Goal: Task Accomplishment & Management: Manage account settings

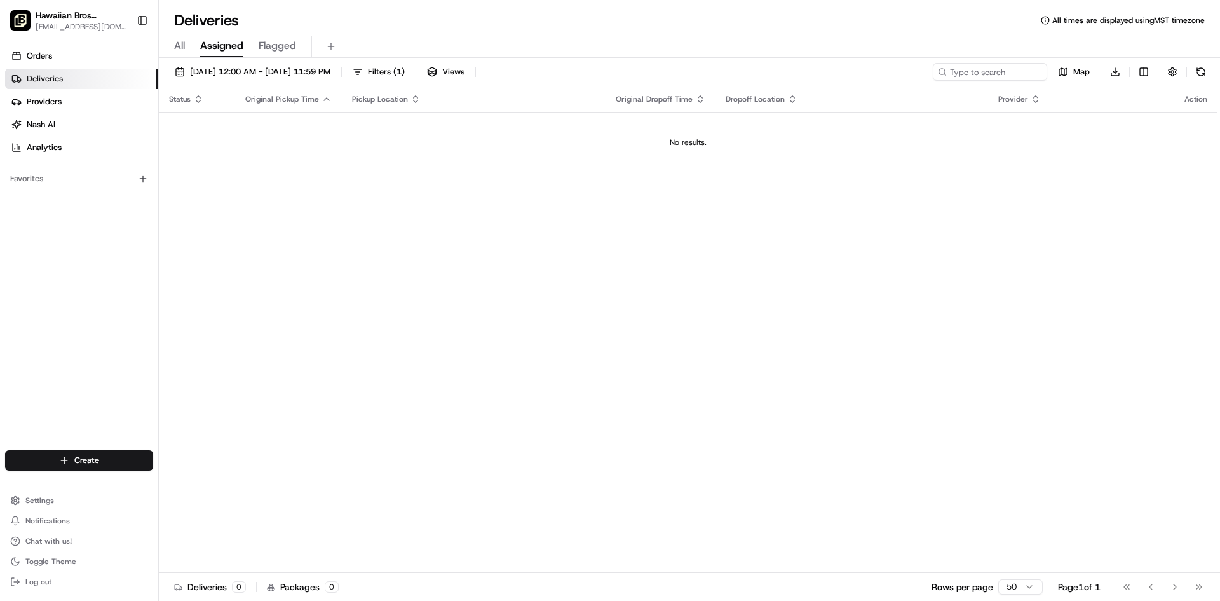
click at [37, 76] on span "Deliveries" at bounding box center [45, 78] width 36 height 11
click at [411, 67] on button "Filters ( 1 )" at bounding box center [379, 72] width 64 height 18
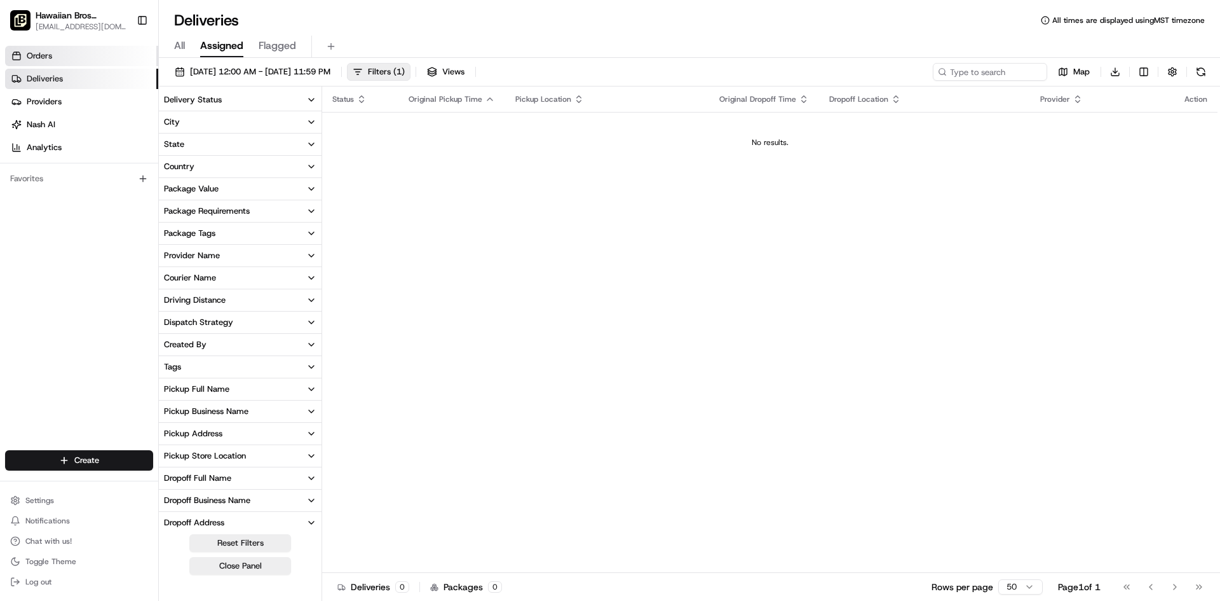
click at [66, 46] on link "Orders" at bounding box center [81, 56] width 153 height 20
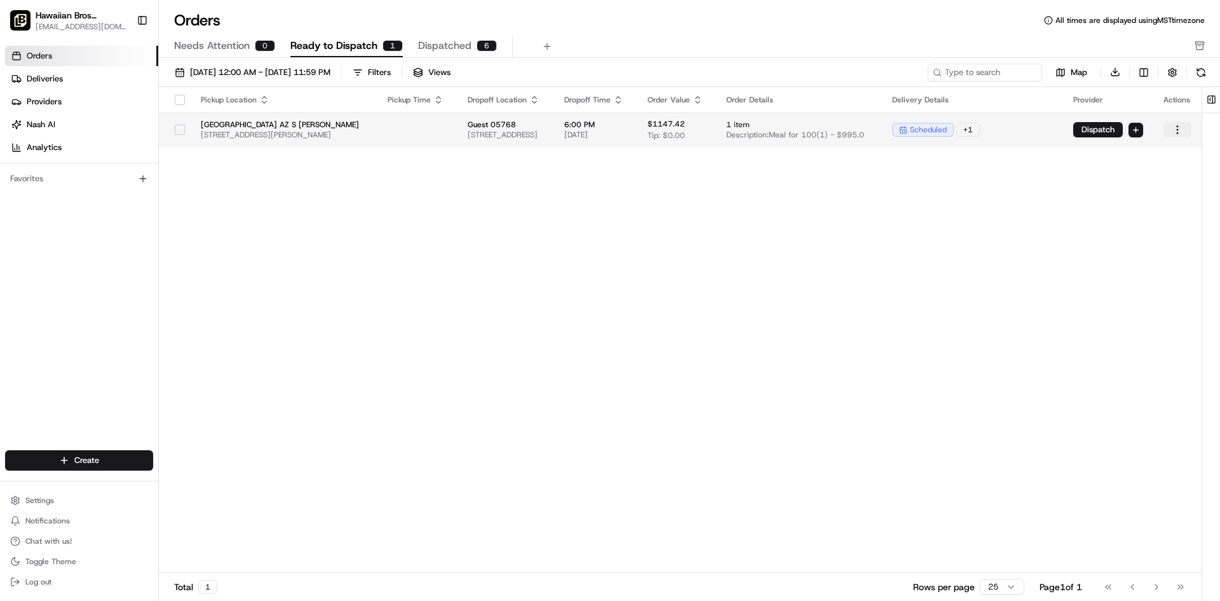
click at [1188, 133] on html "Hawaiian Bros (Tucson_AZ_S. [PERSON_NAME]) [EMAIL_ADDRESS][DOMAIN_NAME] Toggle …" at bounding box center [610, 300] width 1220 height 601
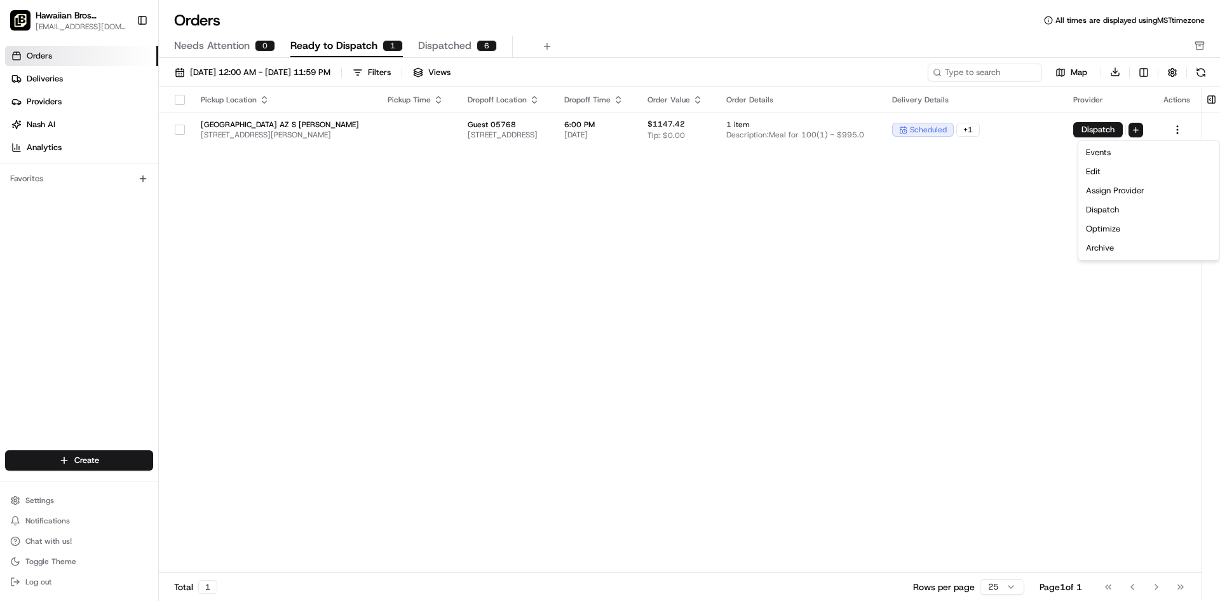
click at [752, 399] on html "Hawaiian Bros (Tucson_AZ_S. [PERSON_NAME]) [EMAIL_ADDRESS][DOMAIN_NAME] Toggle …" at bounding box center [610, 300] width 1220 height 601
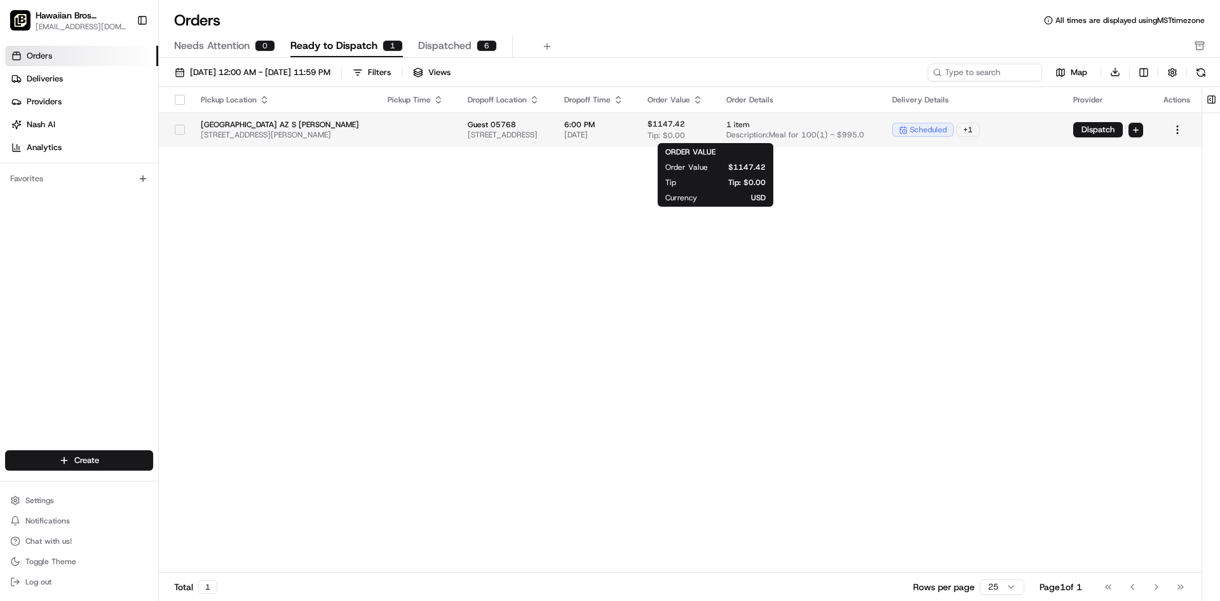
click at [707, 128] on div "$1147.42 Tip: $0.00" at bounding box center [677, 130] width 59 height 22
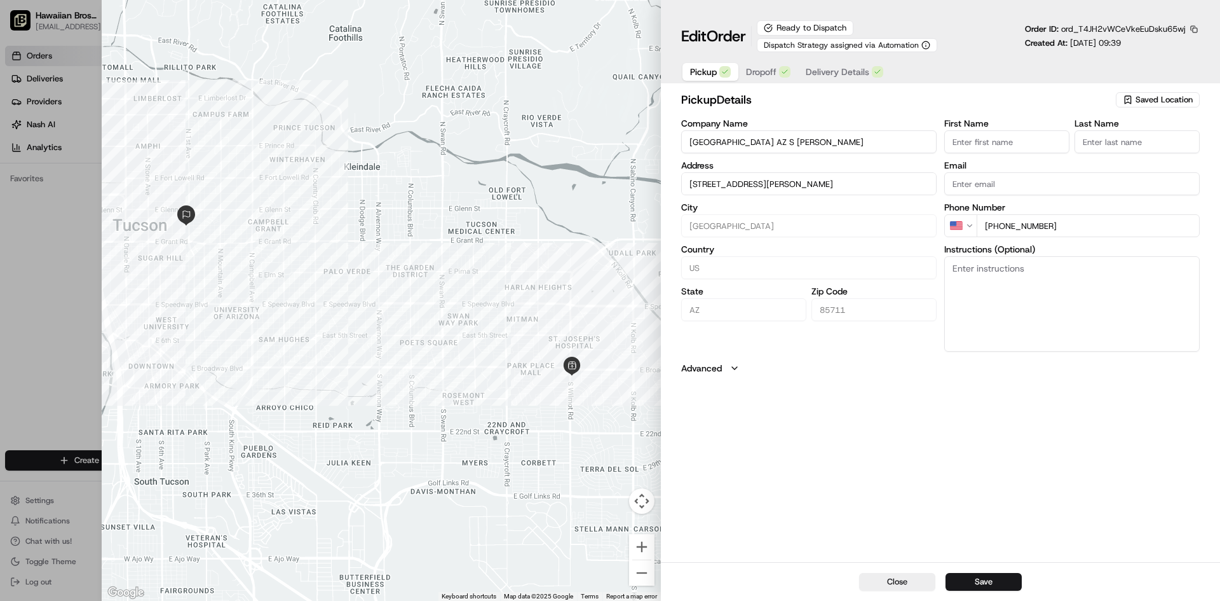
type input "+1"
drag, startPoint x: 49, startPoint y: 178, endPoint x: 48, endPoint y: 200, distance: 21.6
click at [48, 181] on div at bounding box center [610, 300] width 1220 height 601
